Goal: Task Accomplishment & Management: Manage account settings

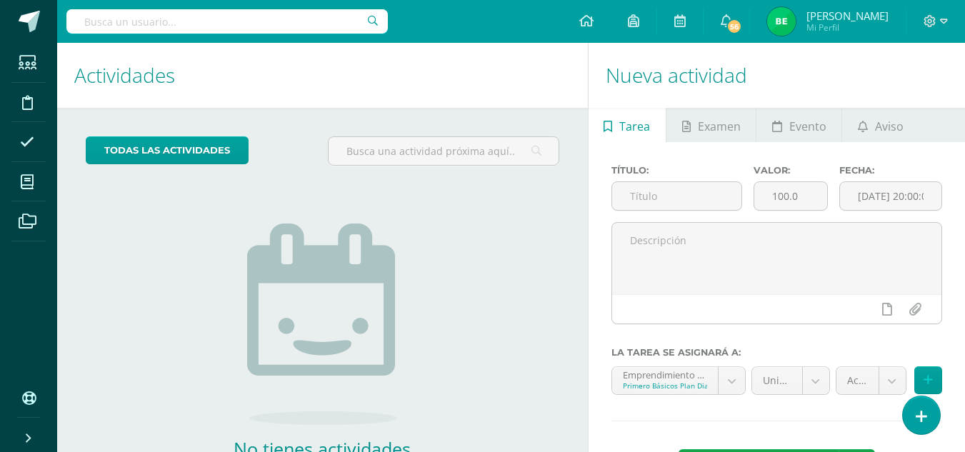
click at [180, 373] on div "No tienes actividades Échale un vistazo a los demás períodos o sal y disfruta d…" at bounding box center [322, 340] width 286 height 326
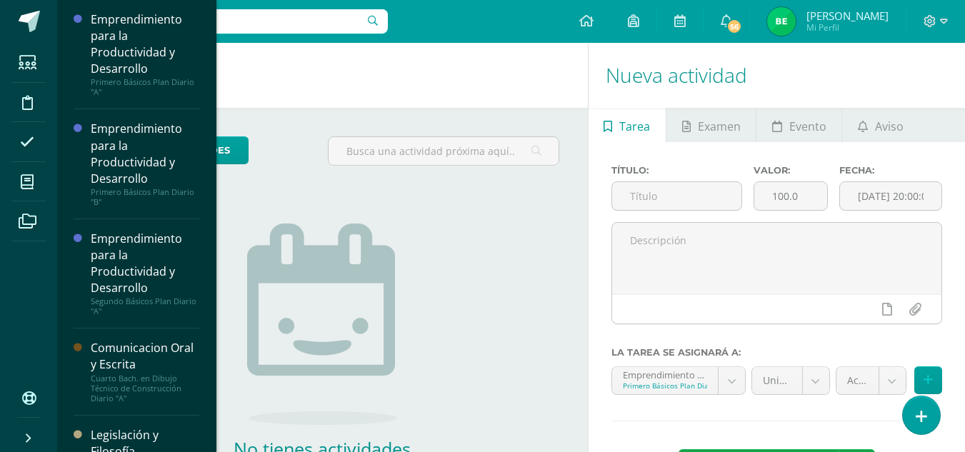
drag, startPoint x: 217, startPoint y: 96, endPoint x: 206, endPoint y: 166, distance: 71.6
click at [206, 166] on body "Estudiantes Disciplina Asistencia Mis cursos Archivos Soporte Ayuda Reportar un…" at bounding box center [482, 226] width 965 height 452
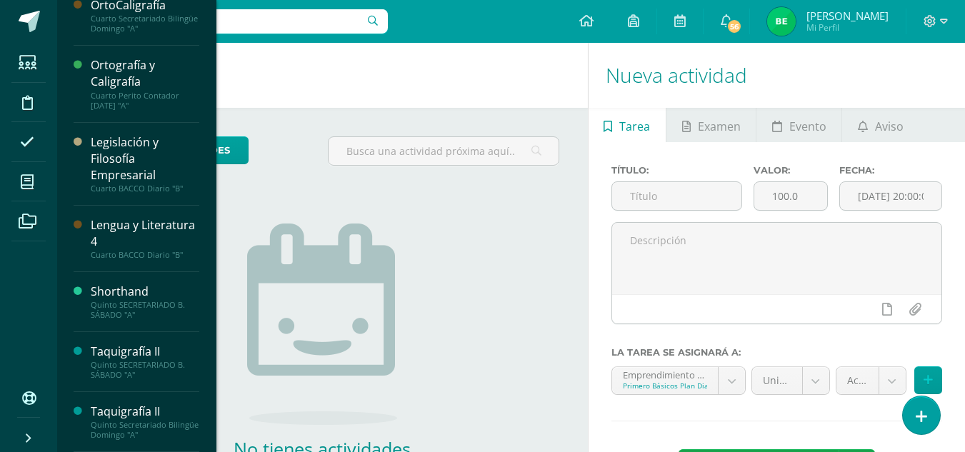
scroll to position [683, 0]
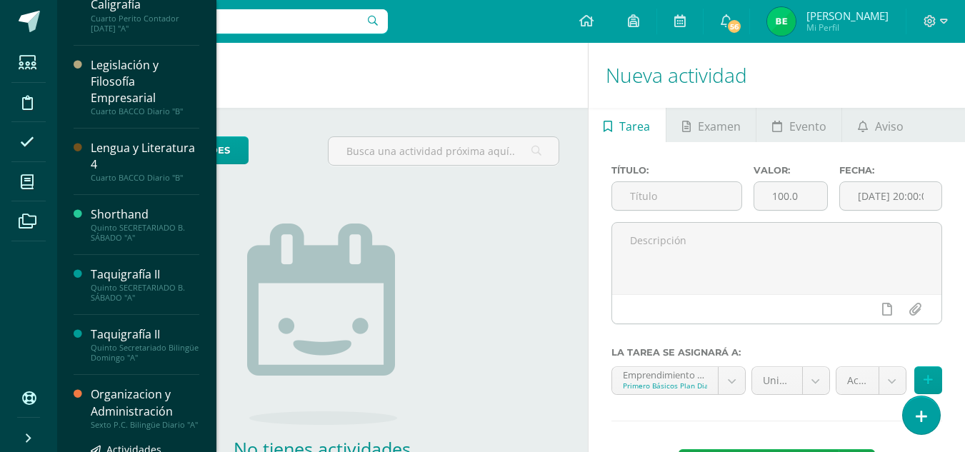
click at [161, 404] on div "Organizacion y Administración" at bounding box center [145, 402] width 109 height 33
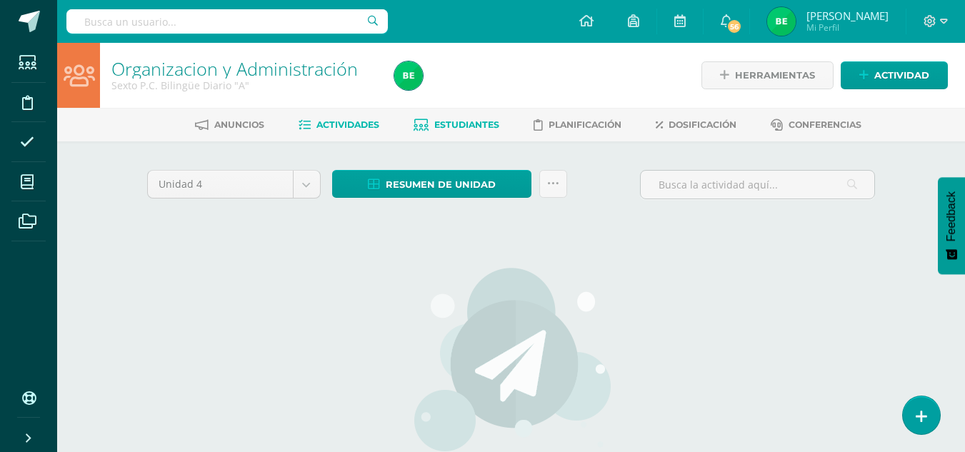
click at [443, 125] on span "Estudiantes" at bounding box center [466, 124] width 65 height 11
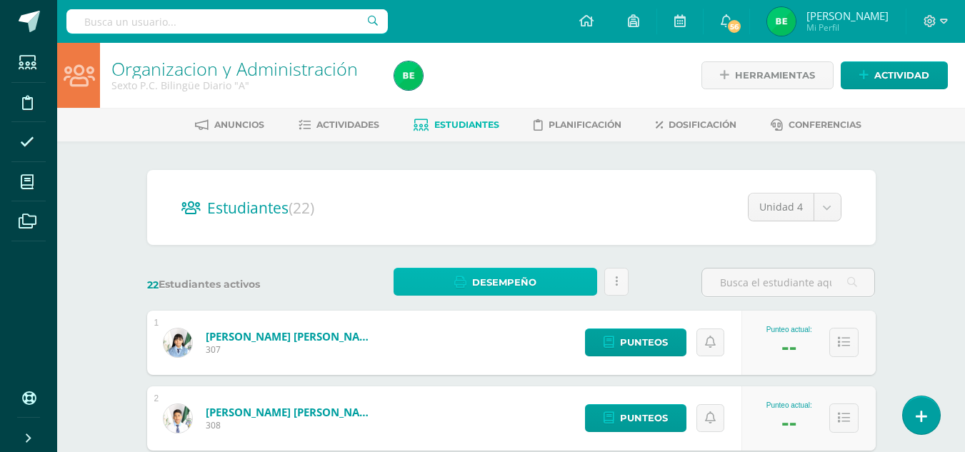
click at [529, 281] on span "Desempeño" at bounding box center [504, 282] width 64 height 26
click at [615, 284] on icon at bounding box center [616, 282] width 3 height 12
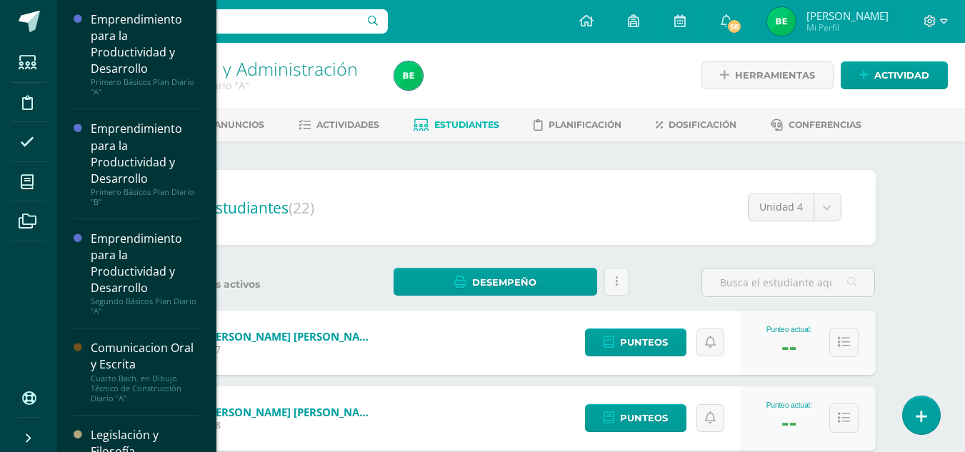
drag, startPoint x: 209, startPoint y: 116, endPoint x: 213, endPoint y: 154, distance: 38.8
click at [213, 154] on div "Emprendimiento para la Productividad y Desarrollo Primero Básicos Plan Diario "…" at bounding box center [136, 226] width 160 height 452
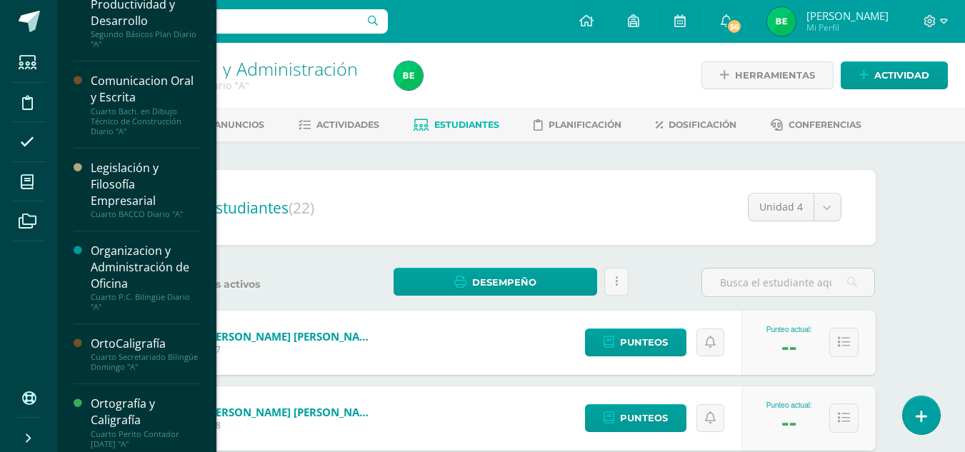
scroll to position [263, 0]
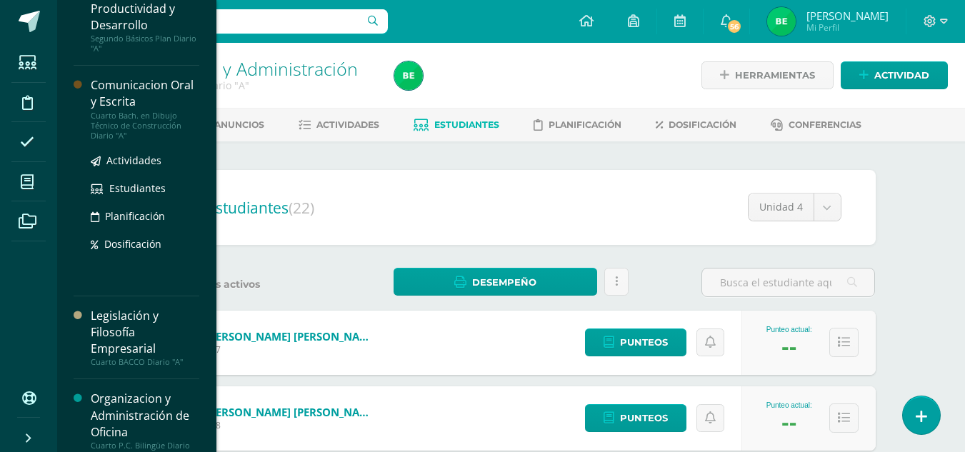
click at [167, 102] on div "Comunicacion Oral y Escrita" at bounding box center [145, 93] width 109 height 33
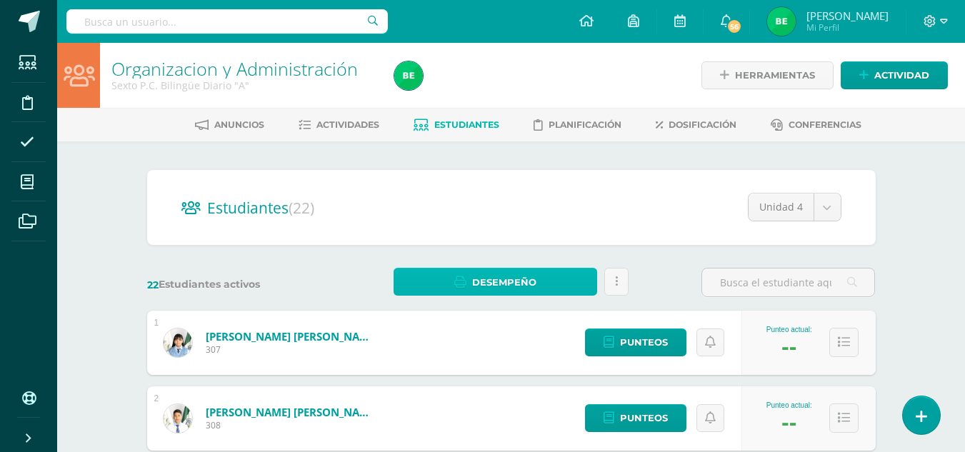
click at [484, 280] on span "Desempeño" at bounding box center [504, 282] width 64 height 26
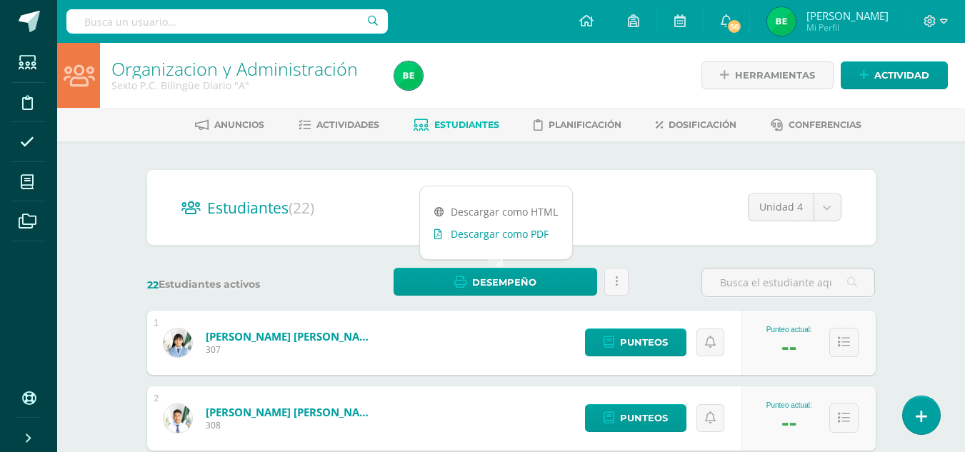
click at [482, 232] on link "Descargar como PDF" at bounding box center [496, 234] width 152 height 22
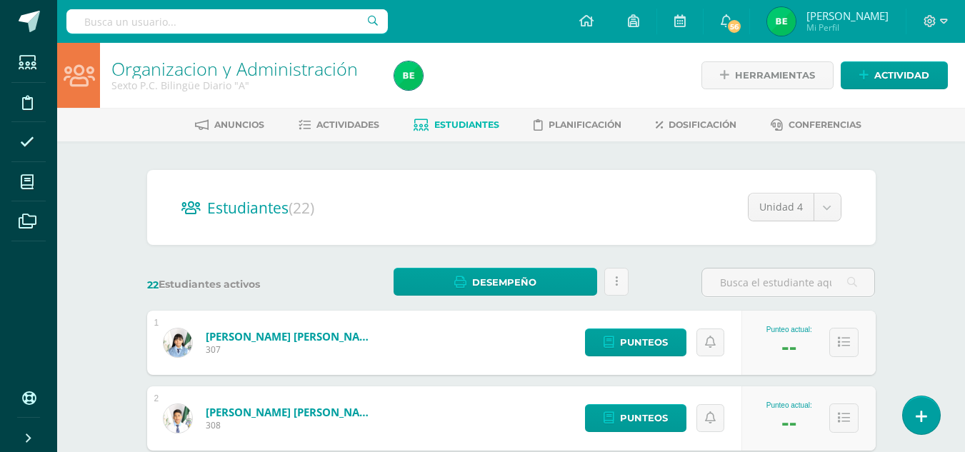
drag, startPoint x: 829, startPoint y: 215, endPoint x: 874, endPoint y: 202, distance: 46.8
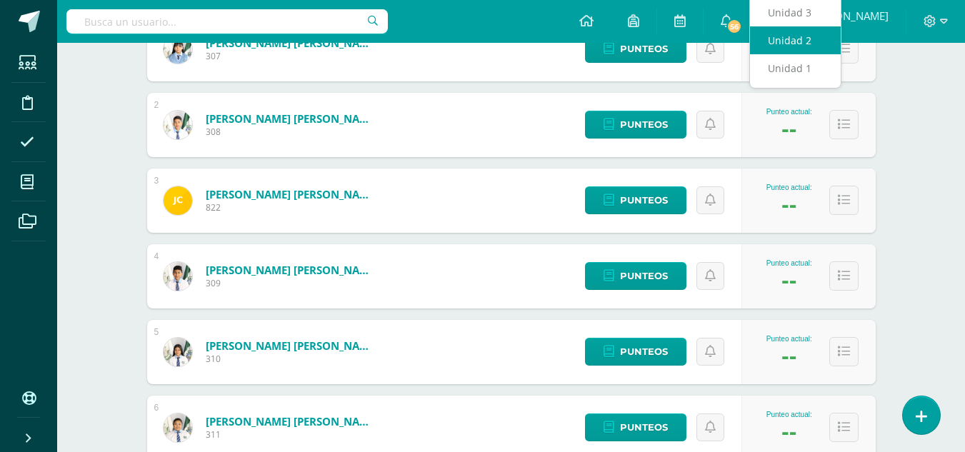
scroll to position [278, 0]
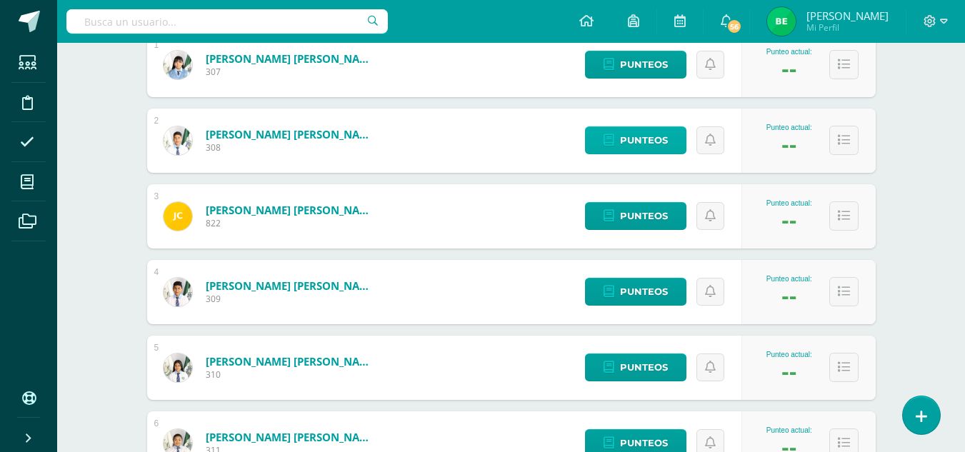
click at [638, 136] on body "Estudiantes Disciplina Asistencia Mis cursos Archivos Soporte Ayuda Reportar un…" at bounding box center [482, 295] width 965 height 1147
click at [626, 140] on span "Punteos" at bounding box center [644, 140] width 48 height 26
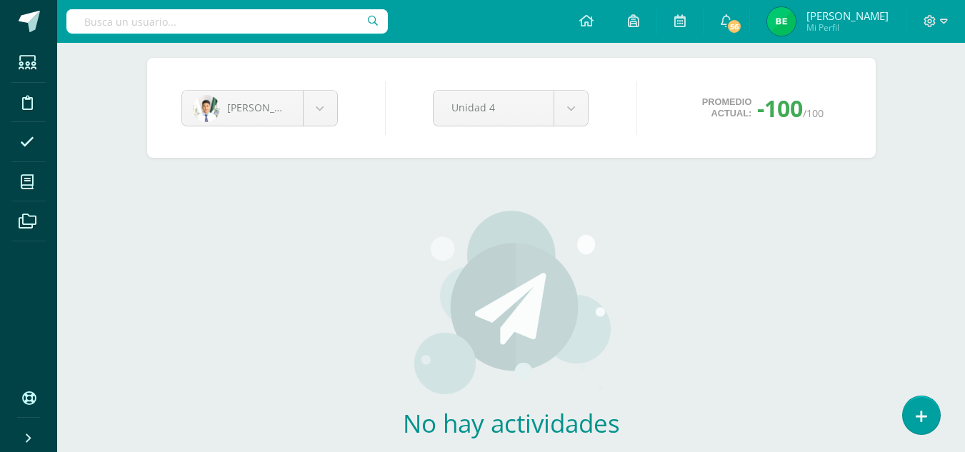
scroll to position [103, 0]
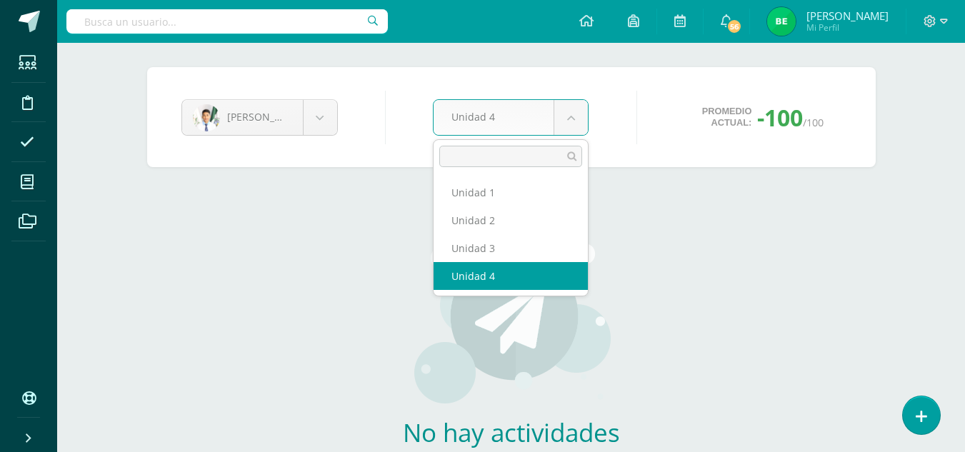
click at [570, 120] on body "Estudiantes Disciplina Asistencia Mis cursos Archivos Soporte Ayuda Reportar un…" at bounding box center [482, 231] width 965 height 669
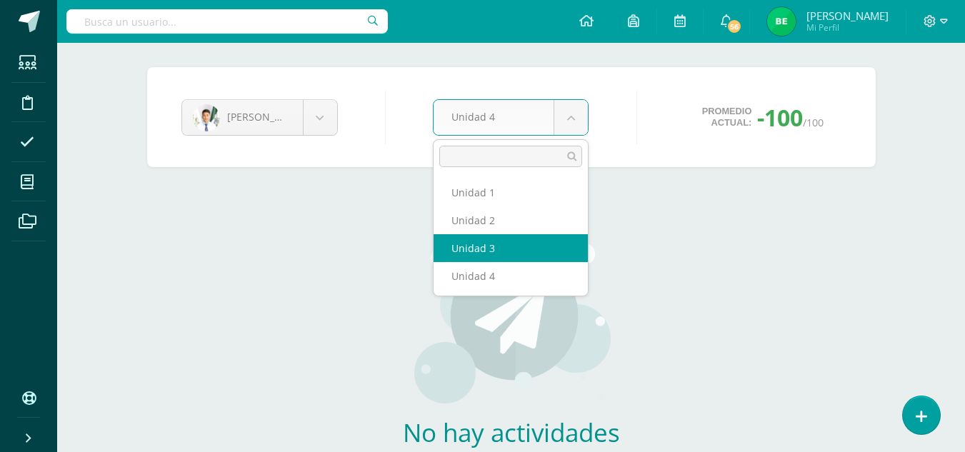
select select "Unidad 3"
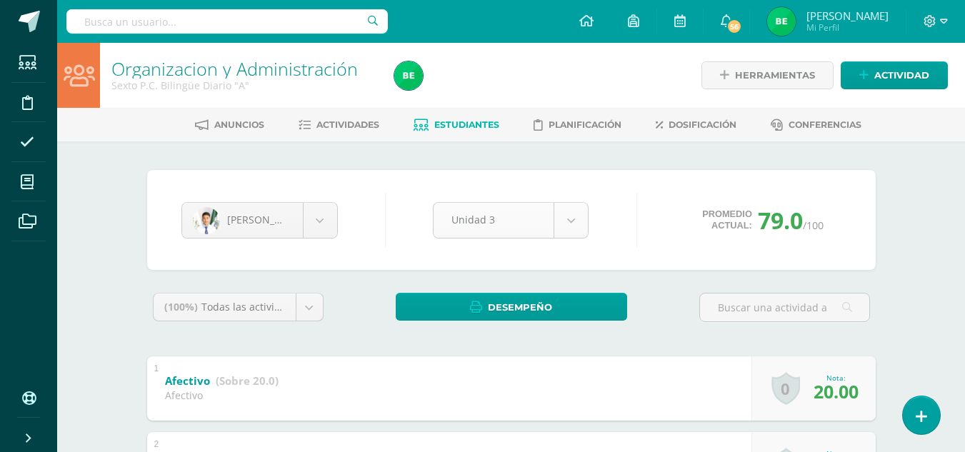
click at [575, 221] on body "Estudiantes Disciplina Asistencia Mis cursos Archivos Soporte Ayuda Reportar un…" at bounding box center [482, 409] width 965 height 819
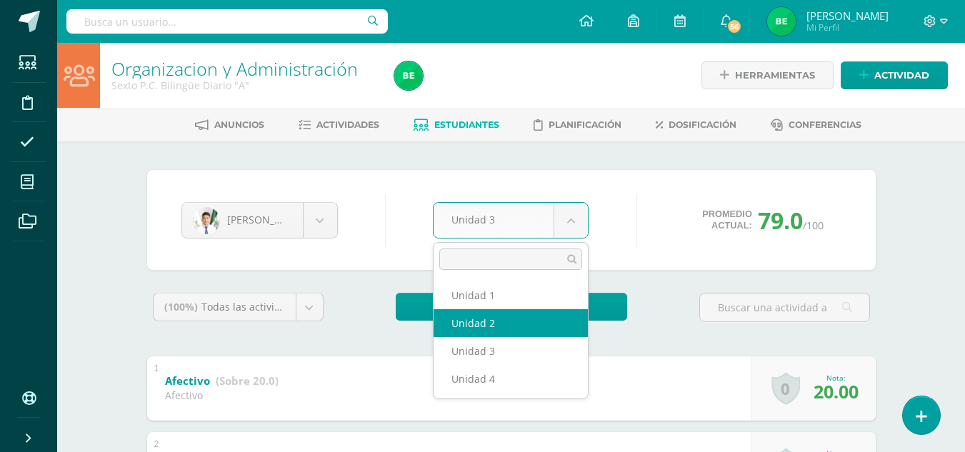
select select "Unidad 2"
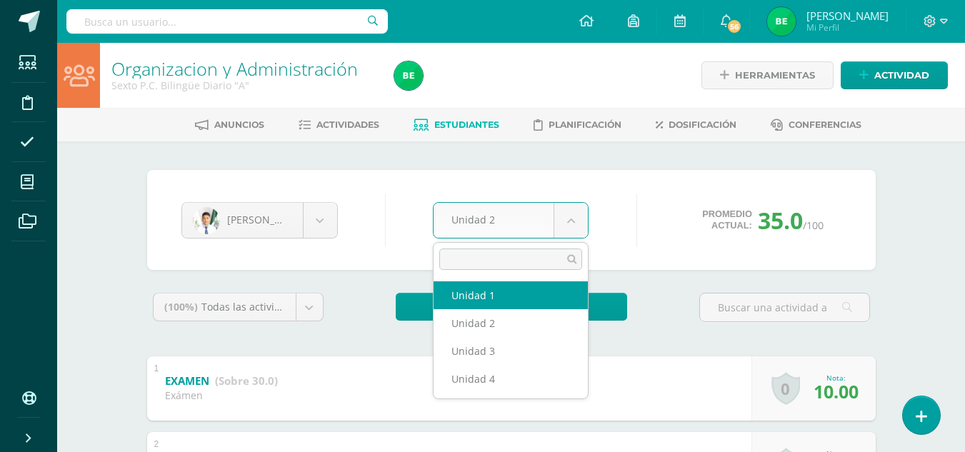
select select "Unidad 1"
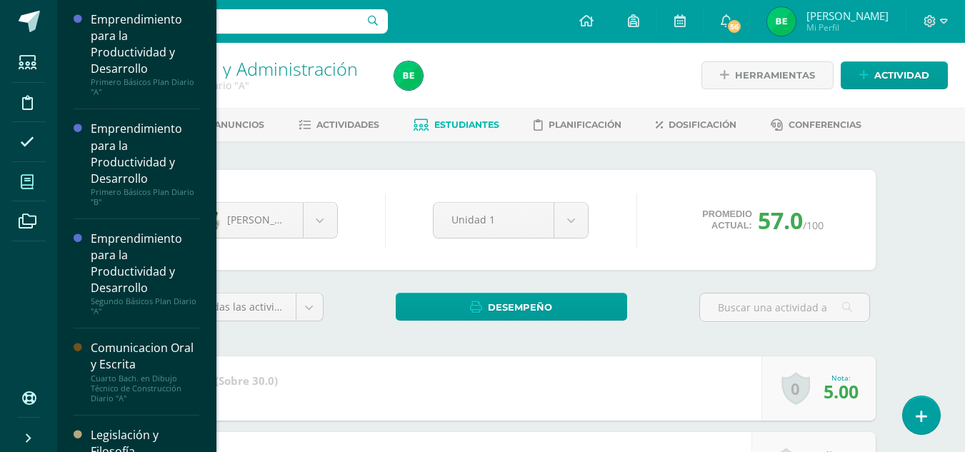
click at [45, 183] on link "Mis cursos" at bounding box center [28, 182] width 34 height 40
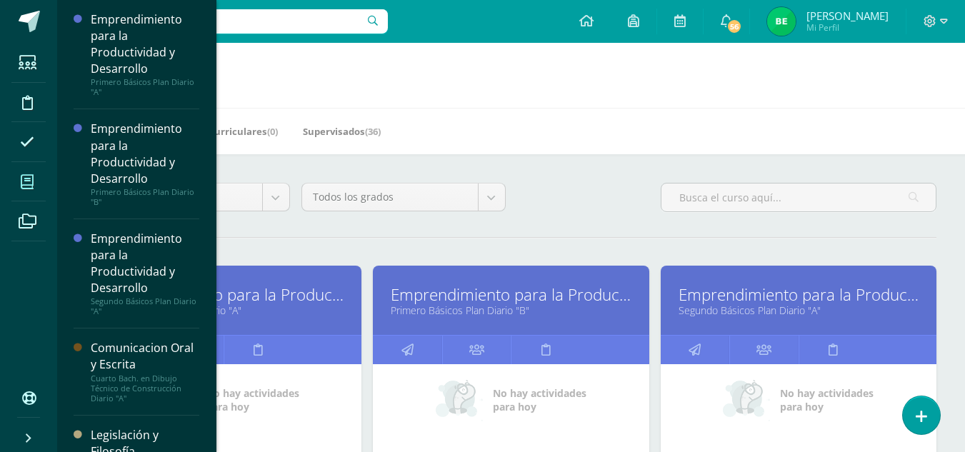
click at [636, 97] on h1 "Mis cursos" at bounding box center [511, 75] width 874 height 65
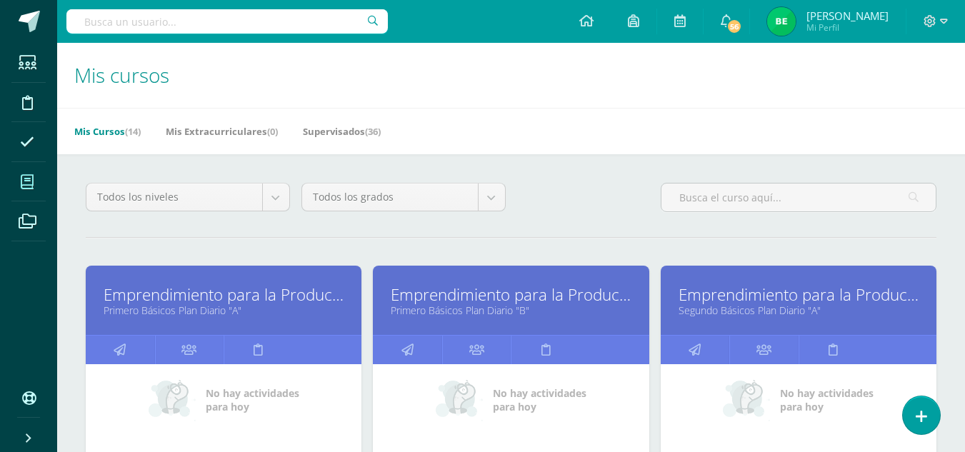
drag, startPoint x: 216, startPoint y: 108, endPoint x: 211, endPoint y: 88, distance: 20.5
drag, startPoint x: 199, startPoint y: 69, endPoint x: 197, endPoint y: 133, distance: 64.3
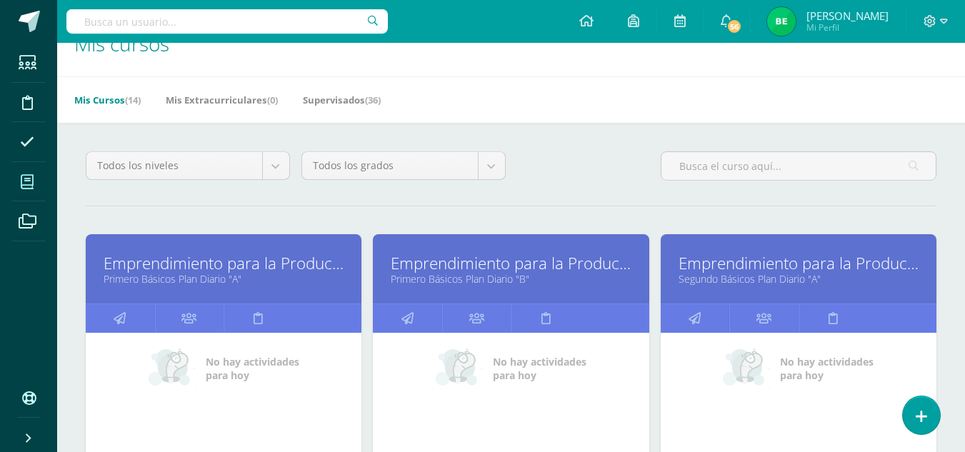
scroll to position [57, 0]
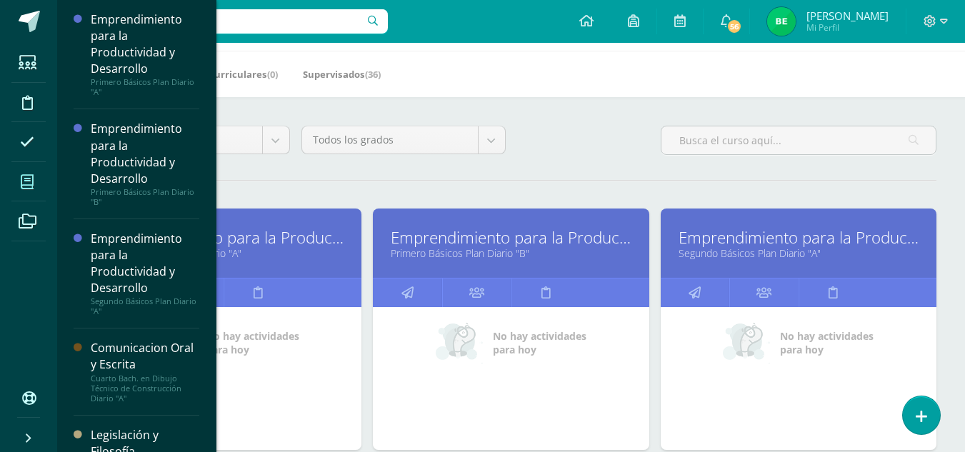
click at [603, 87] on div "Mis Cursos (14) Mis Extracurriculares (0) Supervisados (36)" at bounding box center [528, 74] width 942 height 46
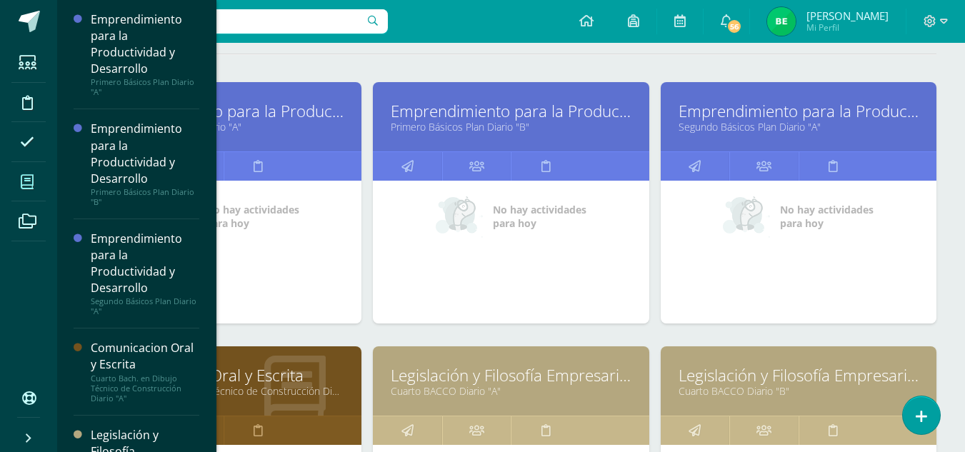
scroll to position [186, 0]
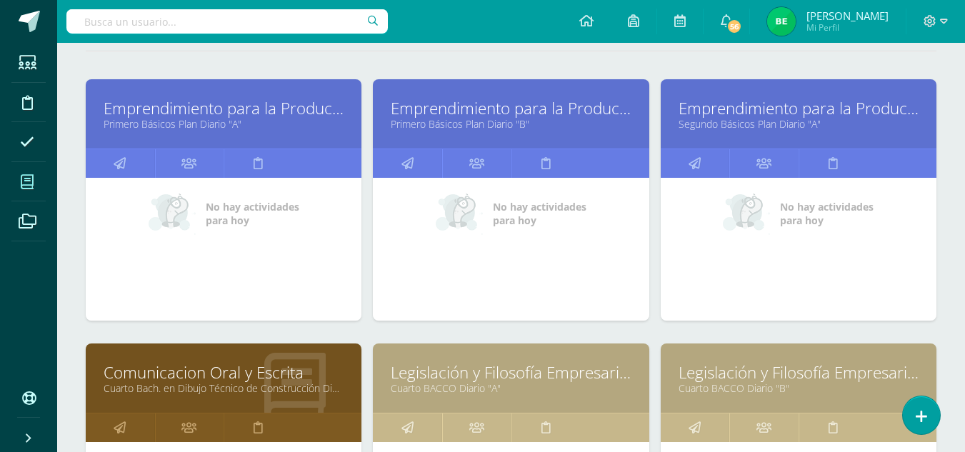
click at [26, 182] on icon at bounding box center [27, 182] width 13 height 14
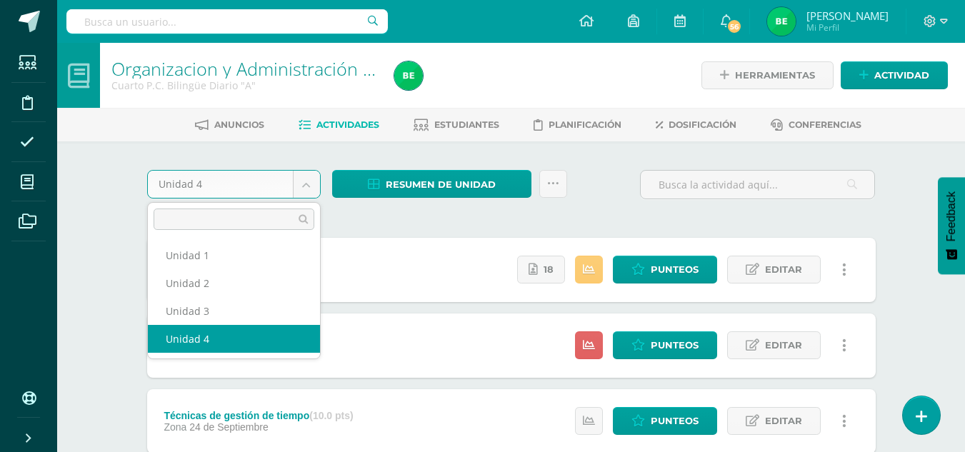
click at [311, 184] on body "Estudiantes Disciplina Asistencia Mis cursos Archivos Soporte Ayuda Reportar un…" at bounding box center [482, 426] width 965 height 852
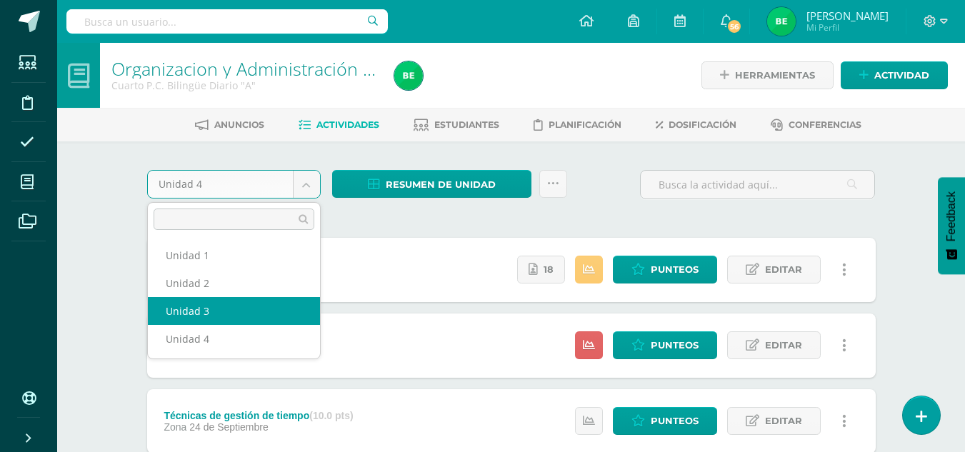
select select "Unidad 3"
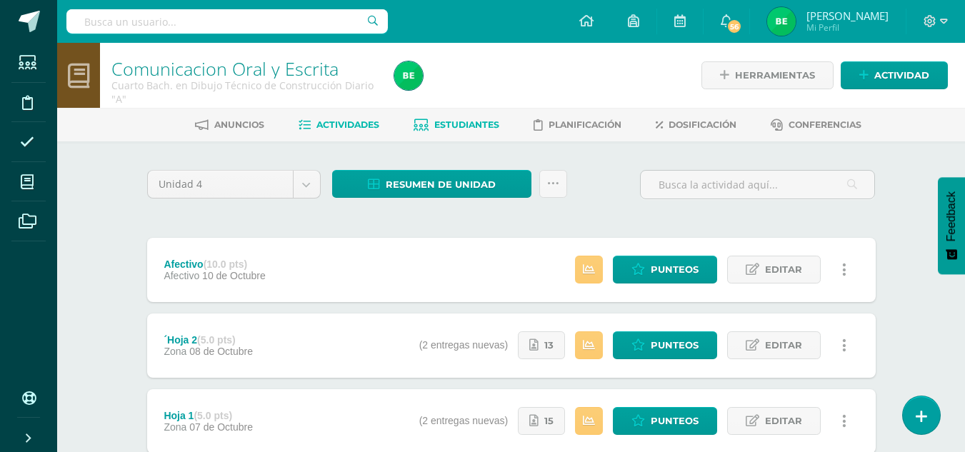
click at [466, 122] on span "Estudiantes" at bounding box center [466, 124] width 65 height 11
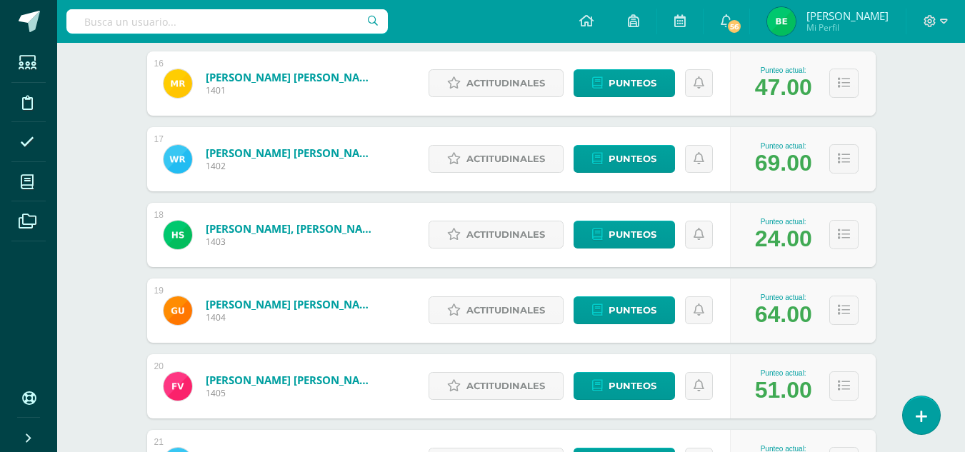
scroll to position [1402, 0]
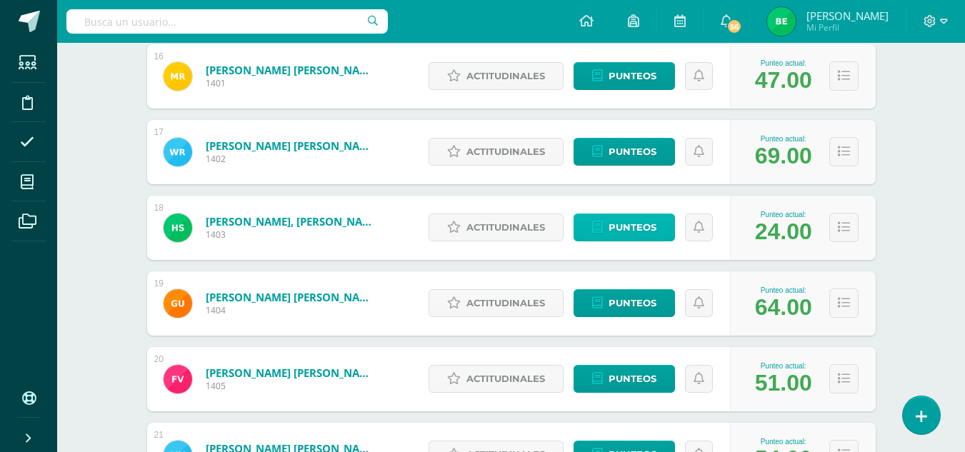
click at [647, 228] on span "Punteos" at bounding box center [633, 227] width 48 height 26
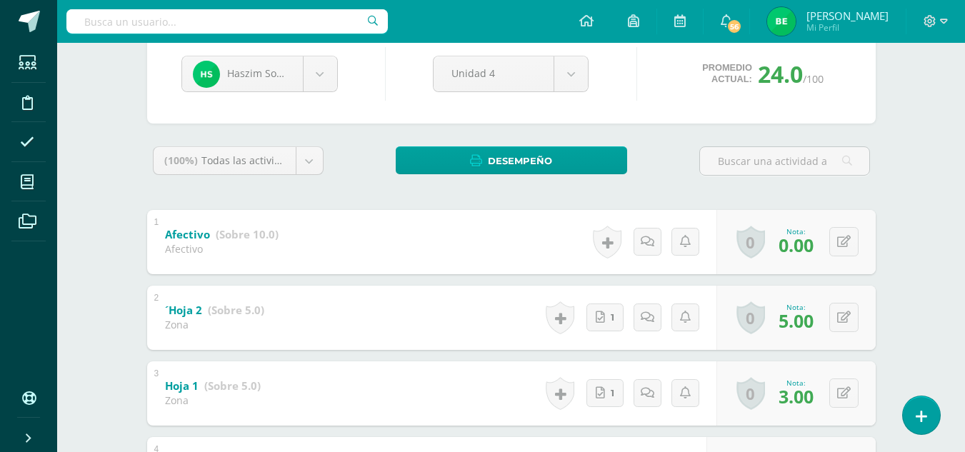
scroll to position [148, 0]
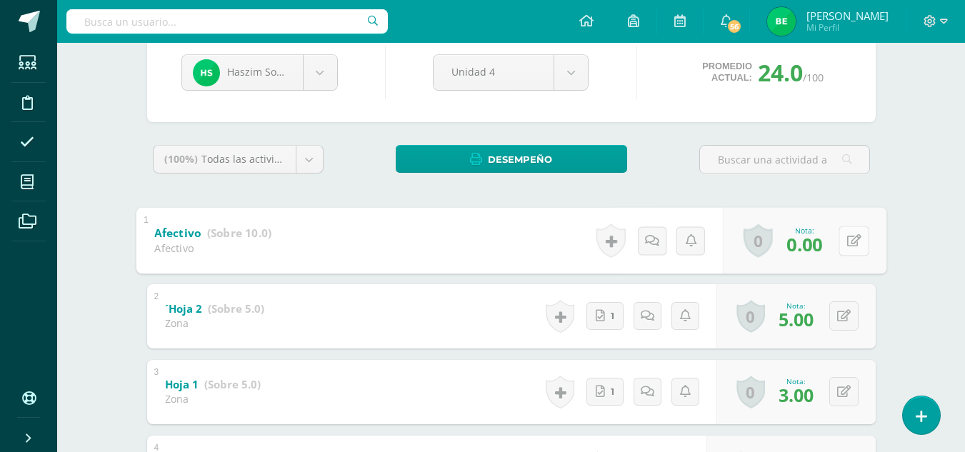
click at [849, 232] on button at bounding box center [854, 241] width 30 height 30
click at [812, 244] on icon at bounding box center [815, 245] width 13 height 12
type input "2"
type input "10"
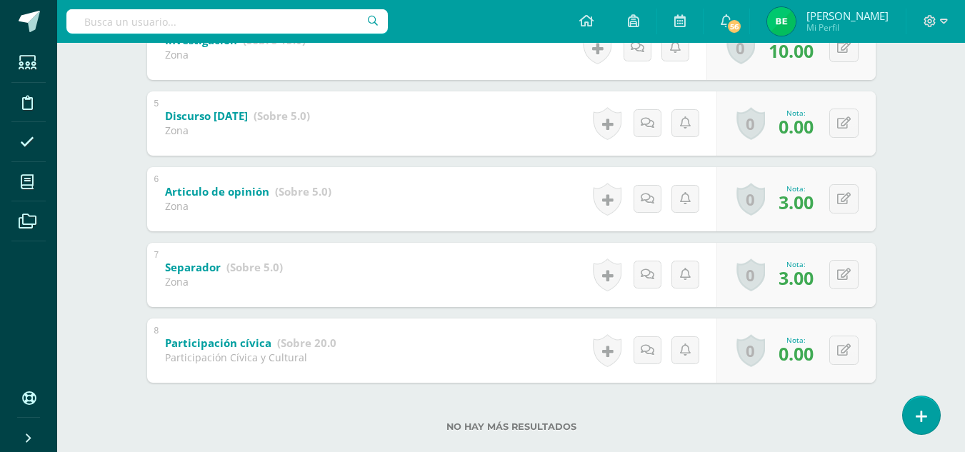
scroll to position [594, 0]
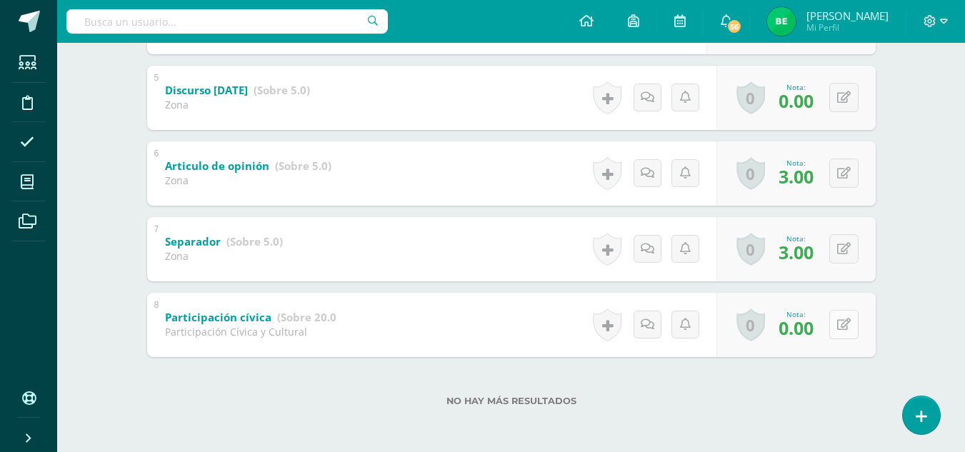
click at [849, 332] on button at bounding box center [843, 324] width 29 height 29
type input "20"
click at [812, 336] on icon at bounding box center [815, 330] width 13 height 12
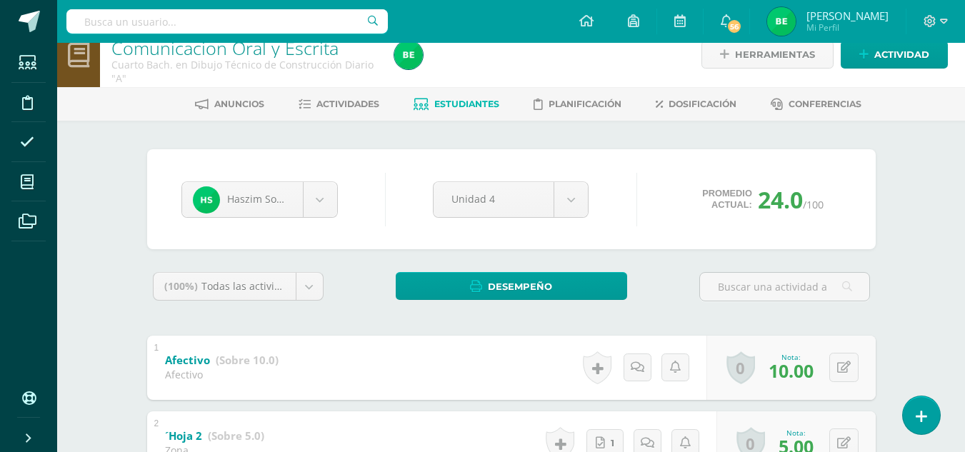
scroll to position [0, 0]
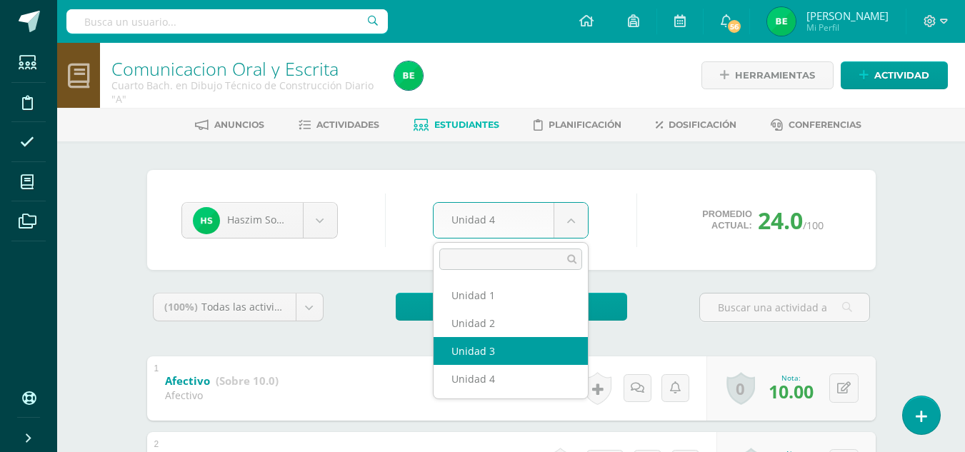
select select "Unidad 3"
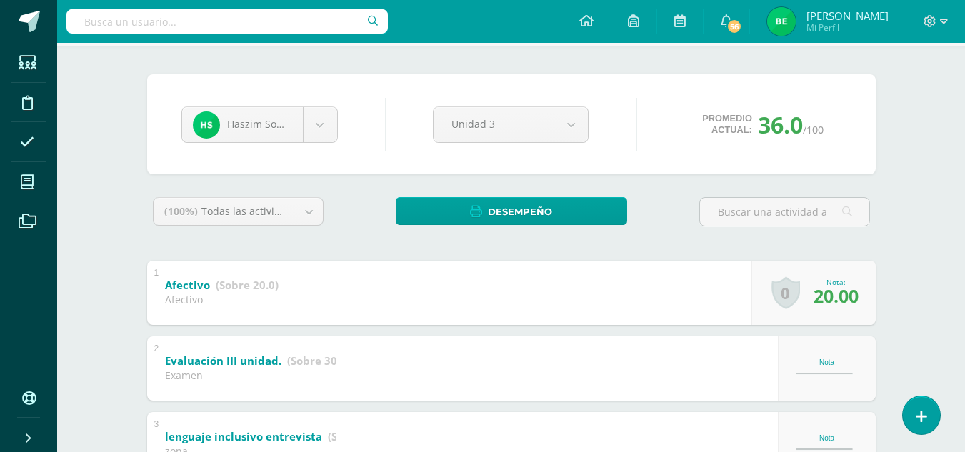
scroll to position [99, 0]
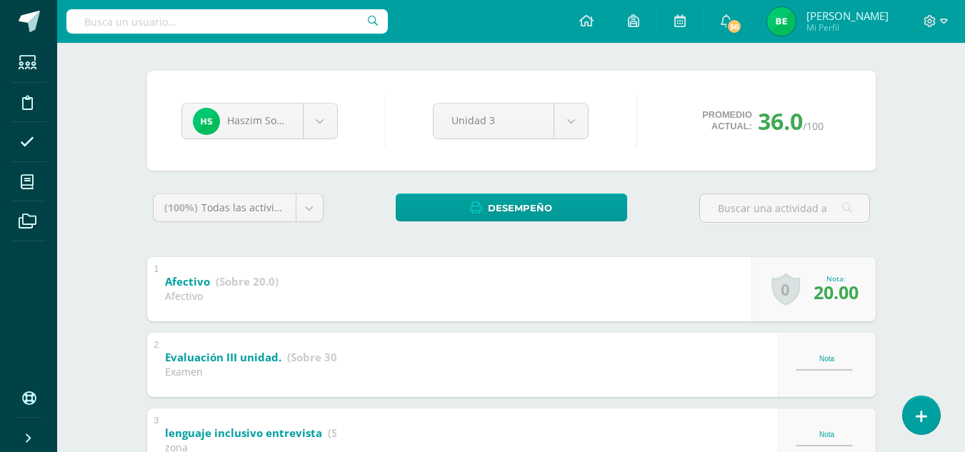
click at [640, 139] on div "Haszim Solares Madison Aguilar Diego Alvares Gabriela Castellanos Cristofer Cru…" at bounding box center [511, 121] width 671 height 54
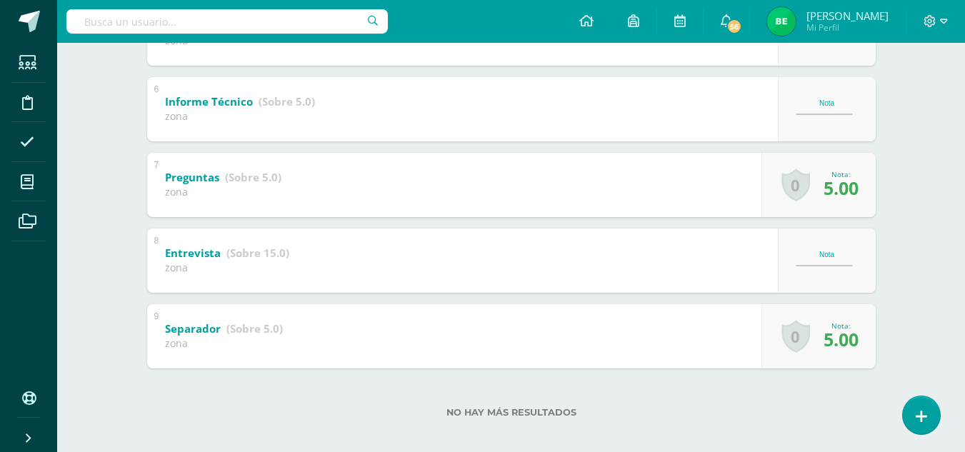
scroll to position [669, 0]
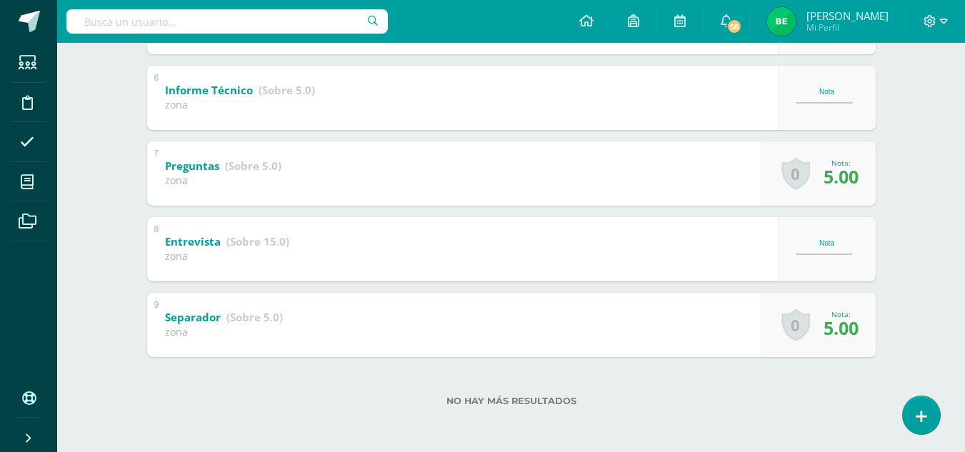
click at [553, 228] on div "8 Entrevista (Sobre 15.0) zona Nota 0 Logros Logros obtenidos Aún no hay logros…" at bounding box center [511, 249] width 729 height 64
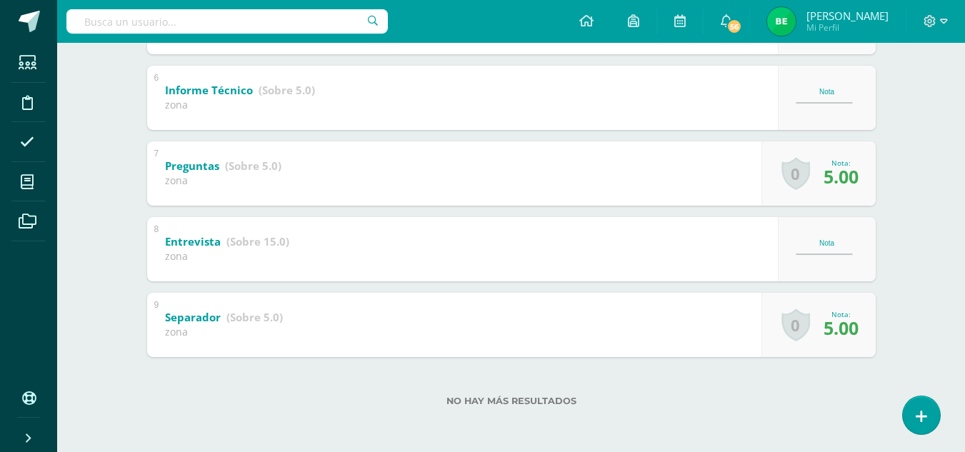
click at [455, 260] on div "8 Entrevista (Sobre 15.0) zona Nota 0 Logros Logros obtenidos Aún no hay logros…" at bounding box center [511, 249] width 729 height 64
click at [684, 353] on div "9 Separador (Sobre 5.0) zona Nota 5.00 0 Logros Logros obtenidos Aún no hay log…" at bounding box center [511, 325] width 729 height 64
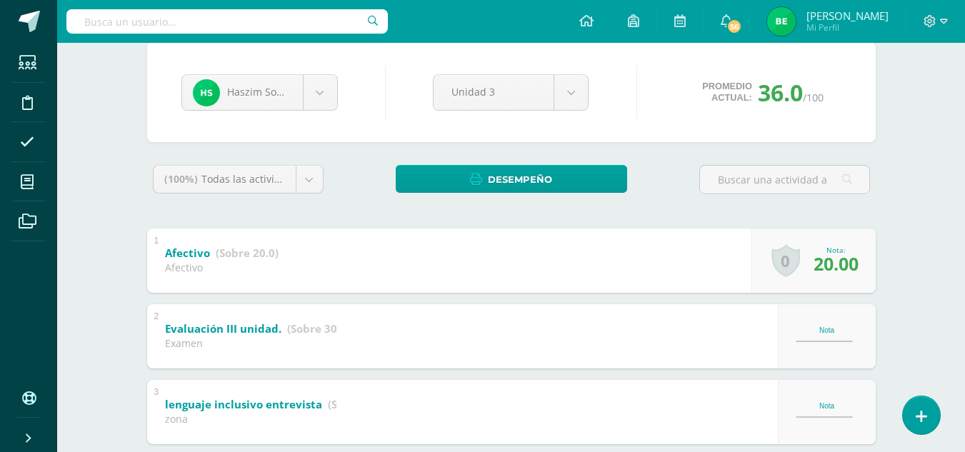
scroll to position [0, 0]
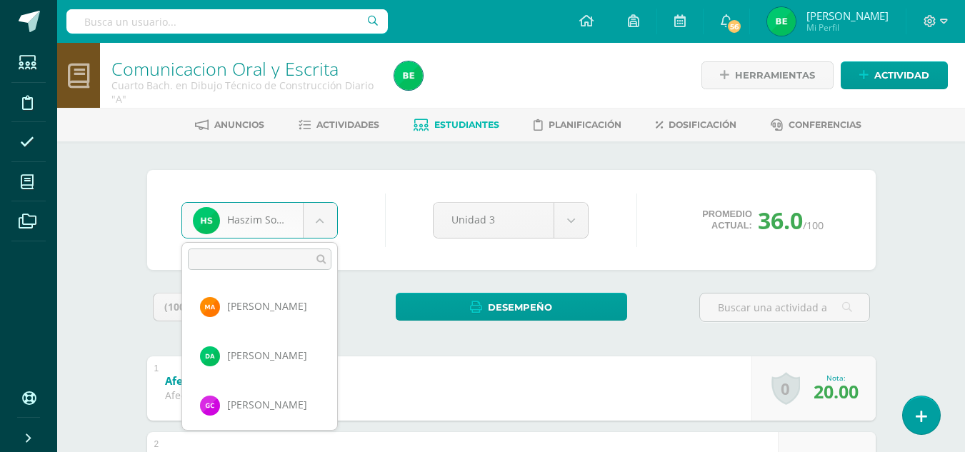
scroll to position [739, 0]
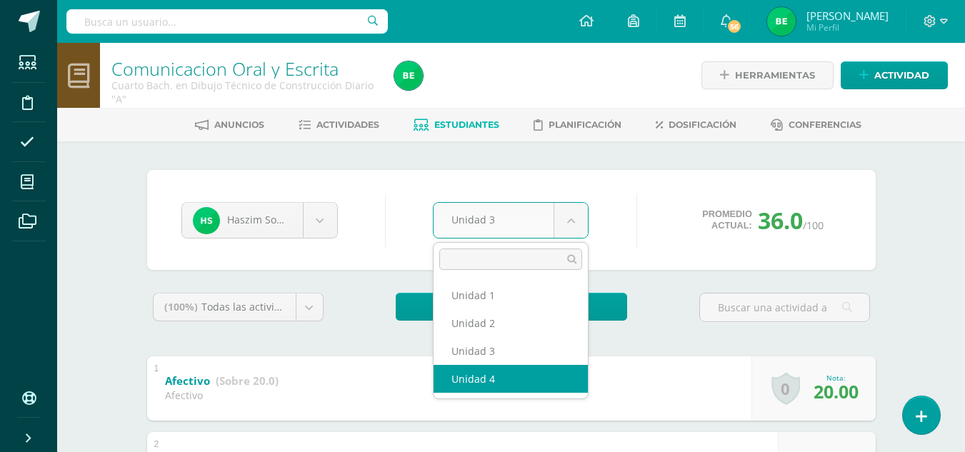
select select "Unidad 4"
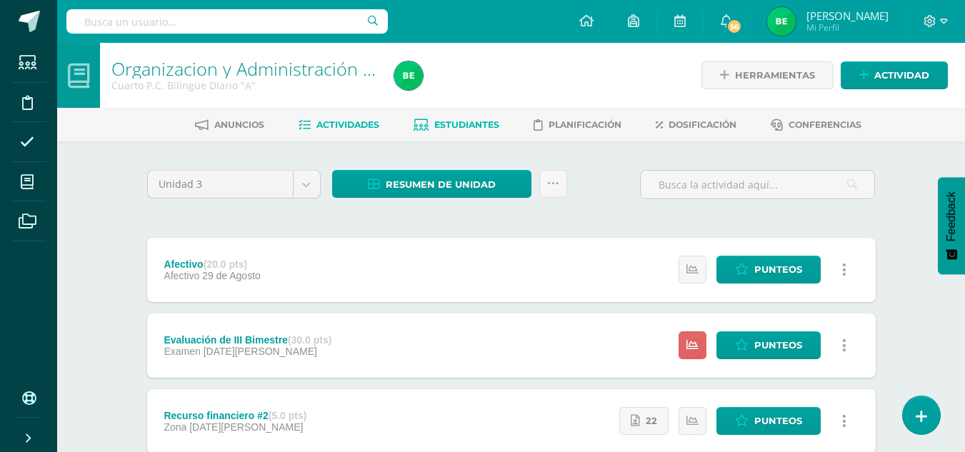
click at [462, 129] on span "Estudiantes" at bounding box center [466, 124] width 65 height 11
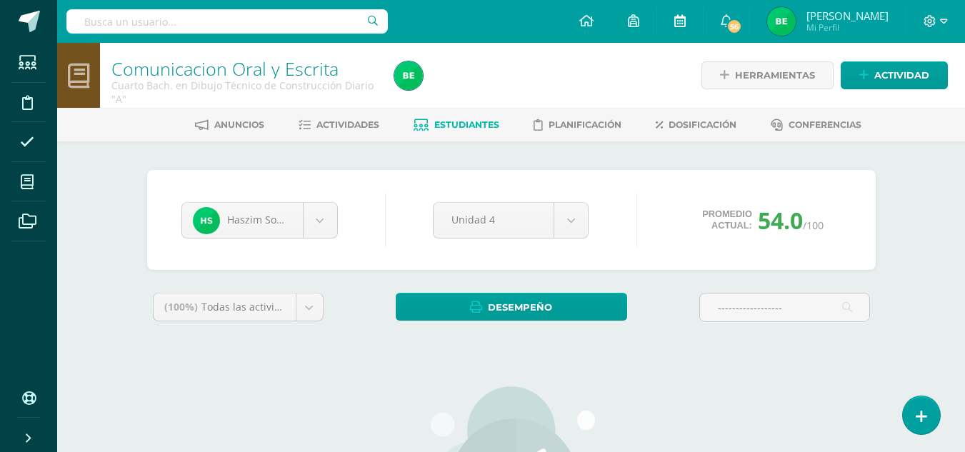
type input "------------------"
